Goal: Task Accomplishment & Management: Use online tool/utility

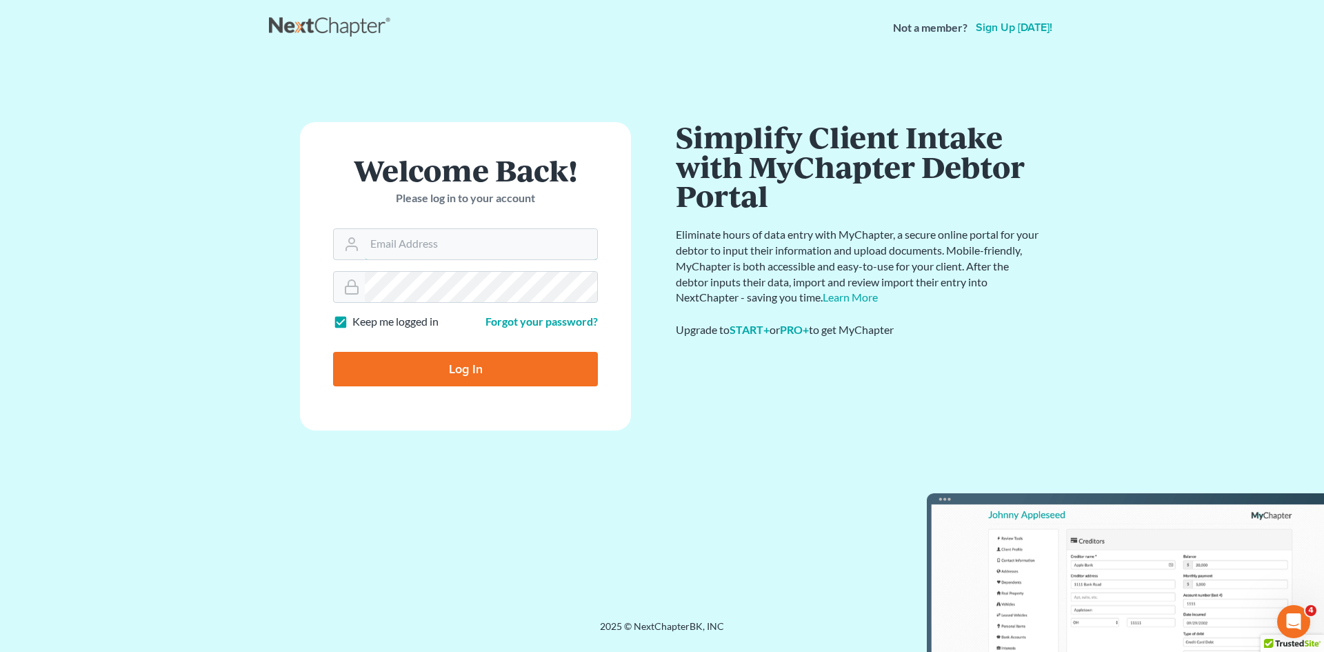
type input "[EMAIL_ADDRESS][DOMAIN_NAME]"
click at [488, 364] on input "Log In" at bounding box center [465, 369] width 265 height 34
type input "Thinking..."
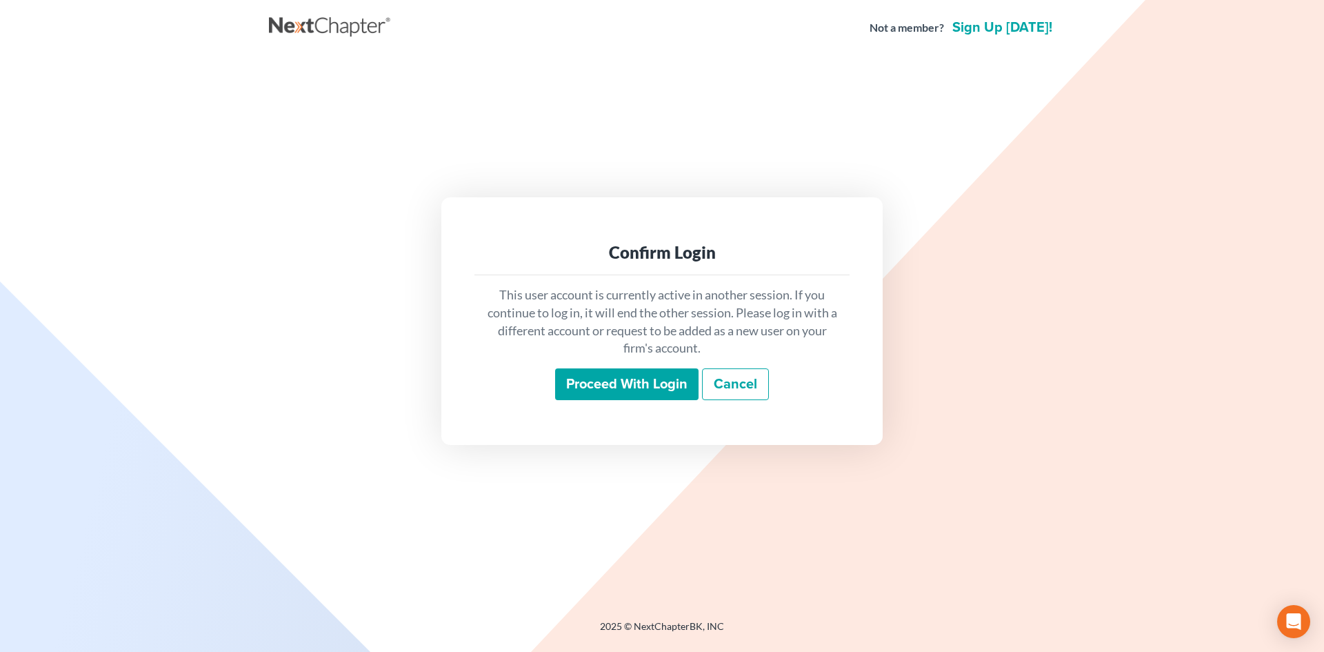
click at [632, 386] on input "Proceed with login" at bounding box center [626, 384] width 143 height 32
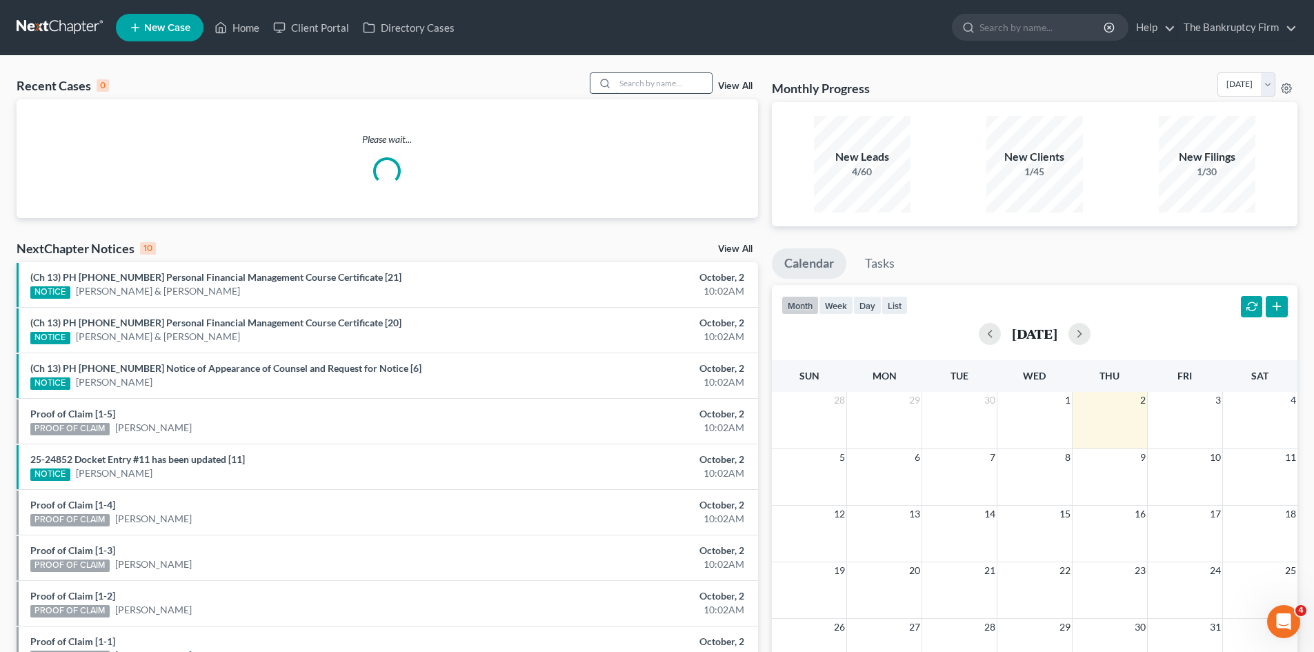
click at [638, 83] on input "search" at bounding box center [663, 83] width 97 height 20
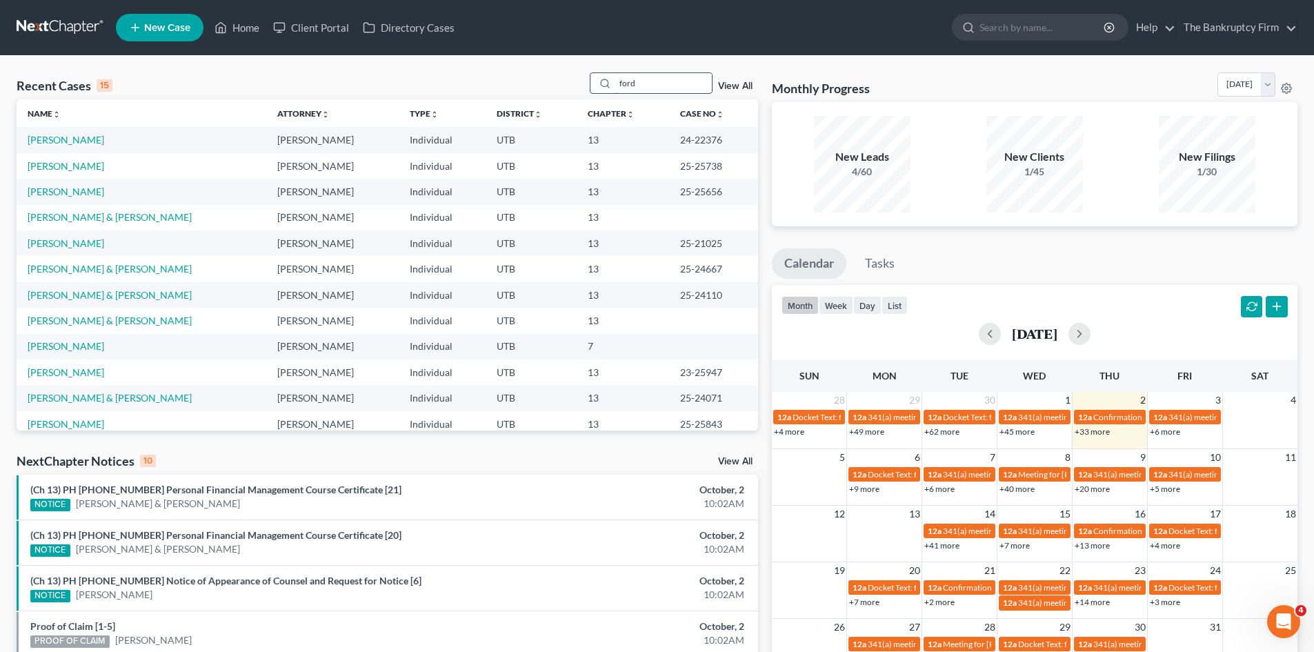
type input "ford"
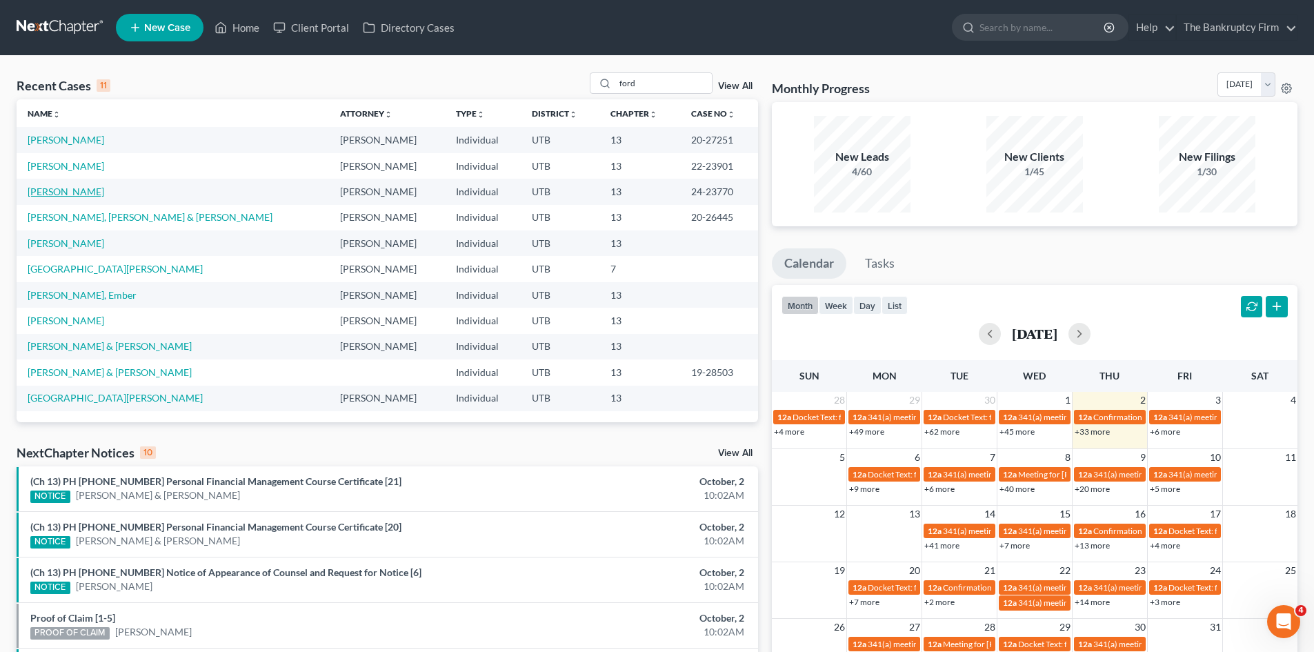
click at [50, 192] on link "[PERSON_NAME]" at bounding box center [66, 191] width 77 height 12
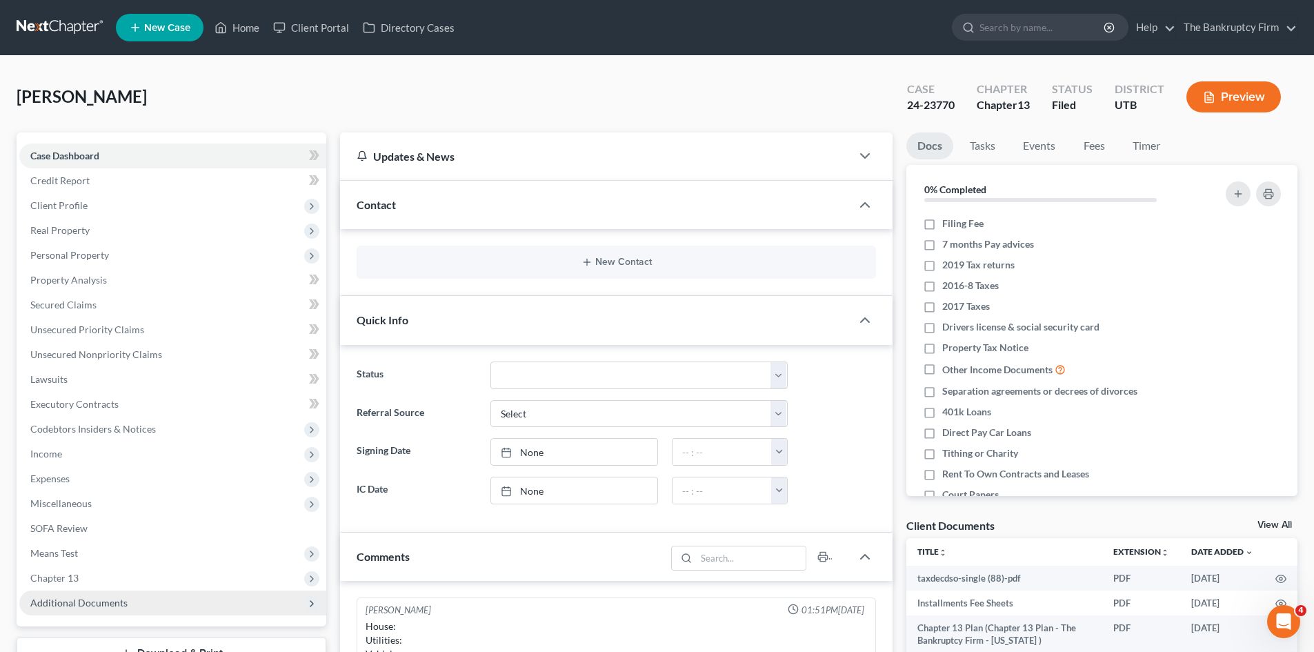
click at [121, 602] on span "Additional Documents" at bounding box center [78, 602] width 97 height 12
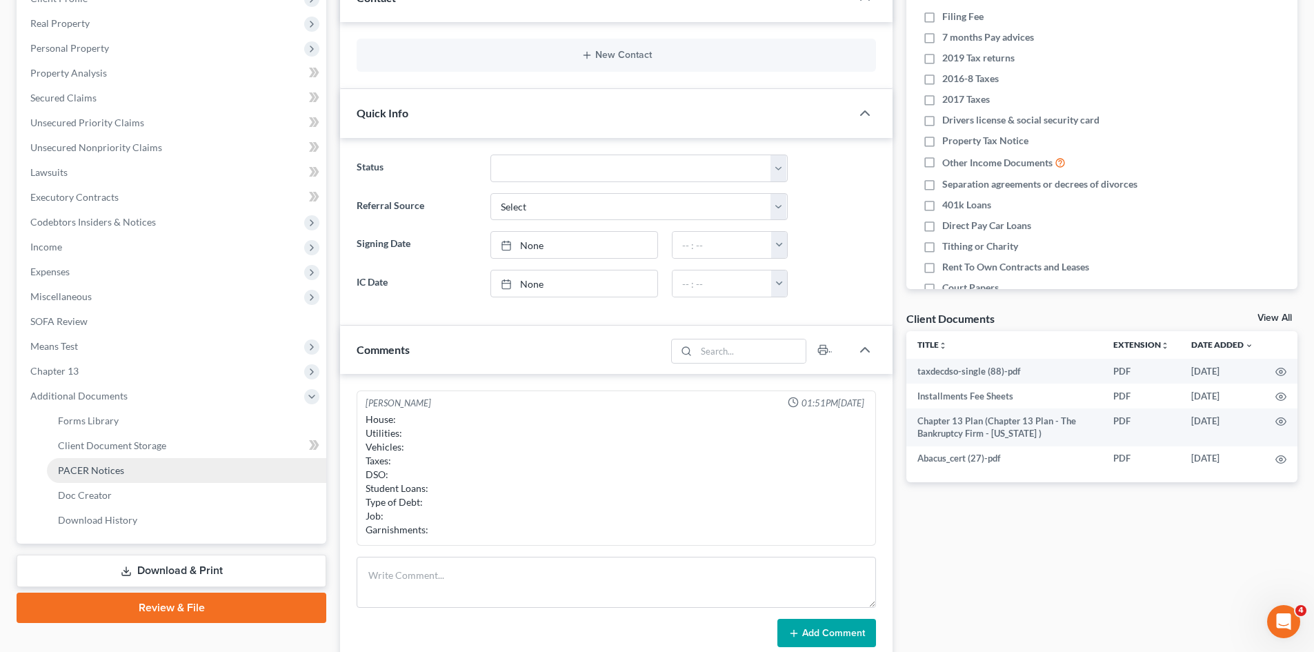
click at [110, 473] on span "PACER Notices" at bounding box center [91, 470] width 66 height 12
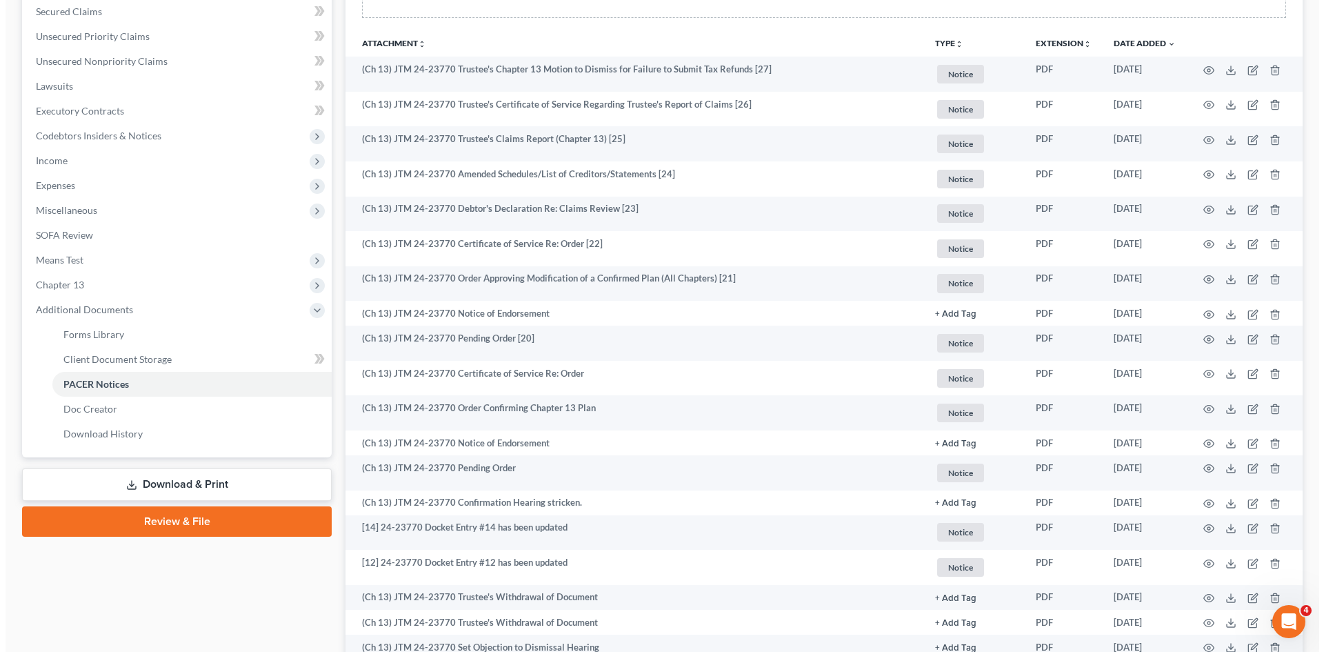
scroll to position [345, 0]
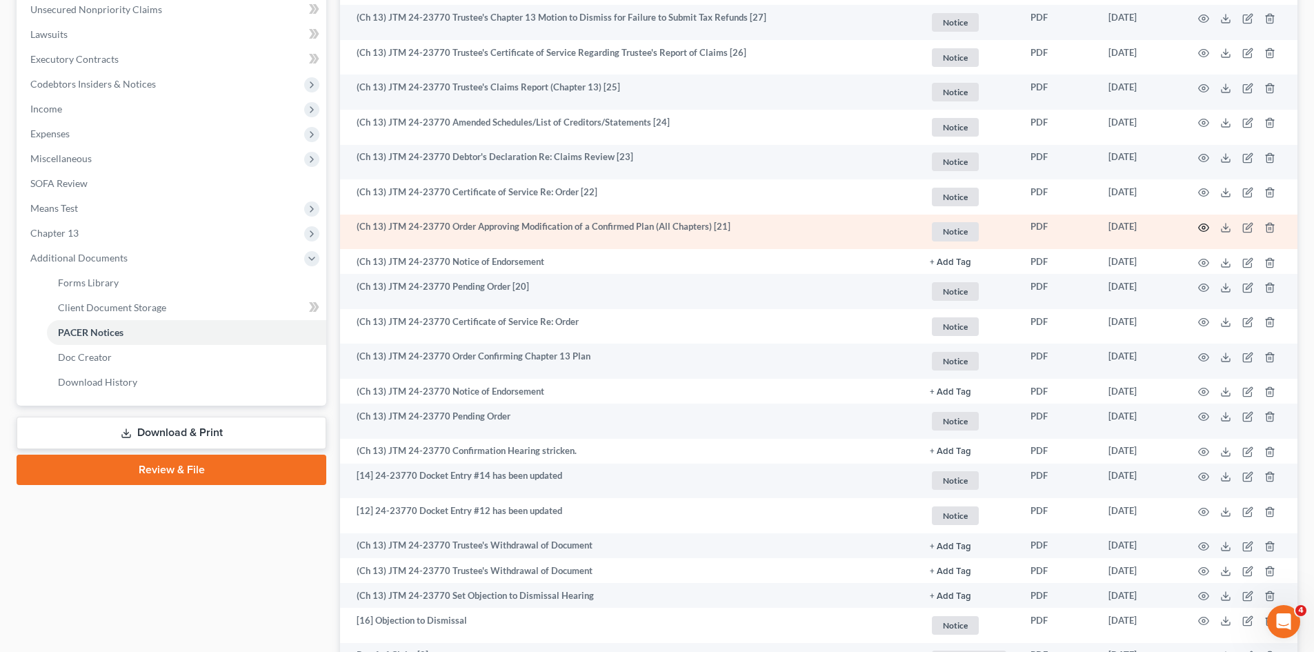
click at [1200, 226] on icon "button" at bounding box center [1203, 227] width 11 height 11
